Goal: Task Accomplishment & Management: Complete application form

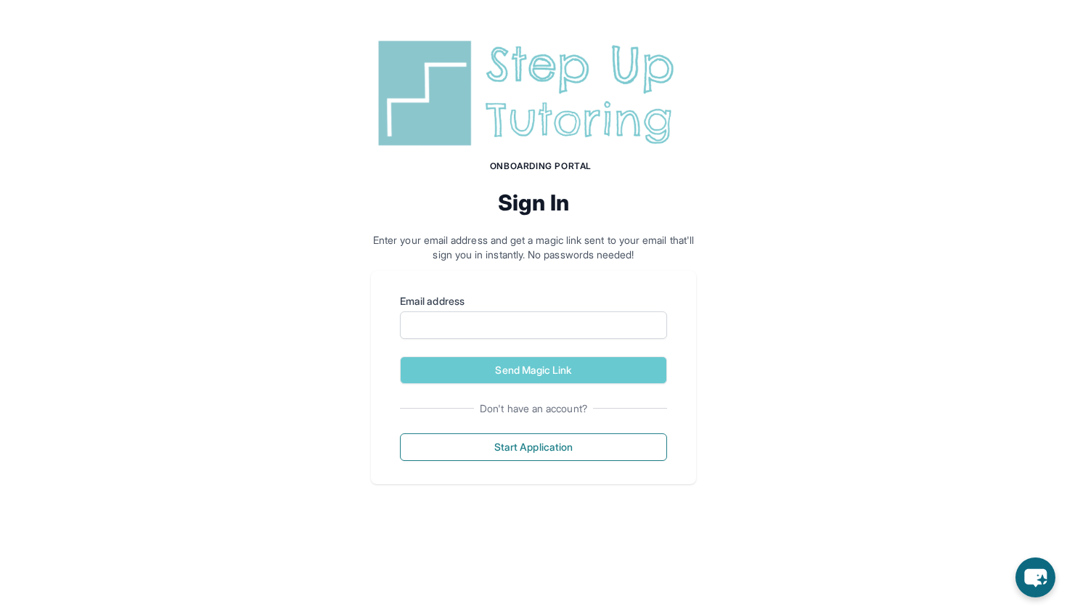
click at [529, 340] on form "Email address Send Magic Link" at bounding box center [533, 339] width 267 height 90
click at [523, 333] on input "Email address" at bounding box center [533, 325] width 267 height 28
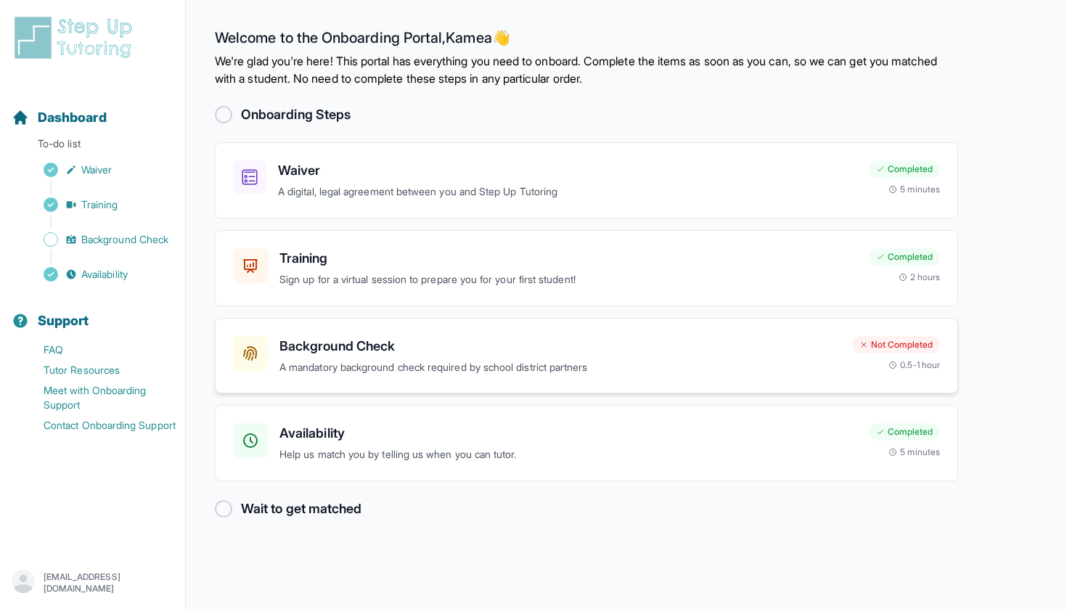
click at [391, 369] on p "A mandatory background check required by school district partners" at bounding box center [560, 367] width 561 height 17
